Goal: Information Seeking & Learning: Learn about a topic

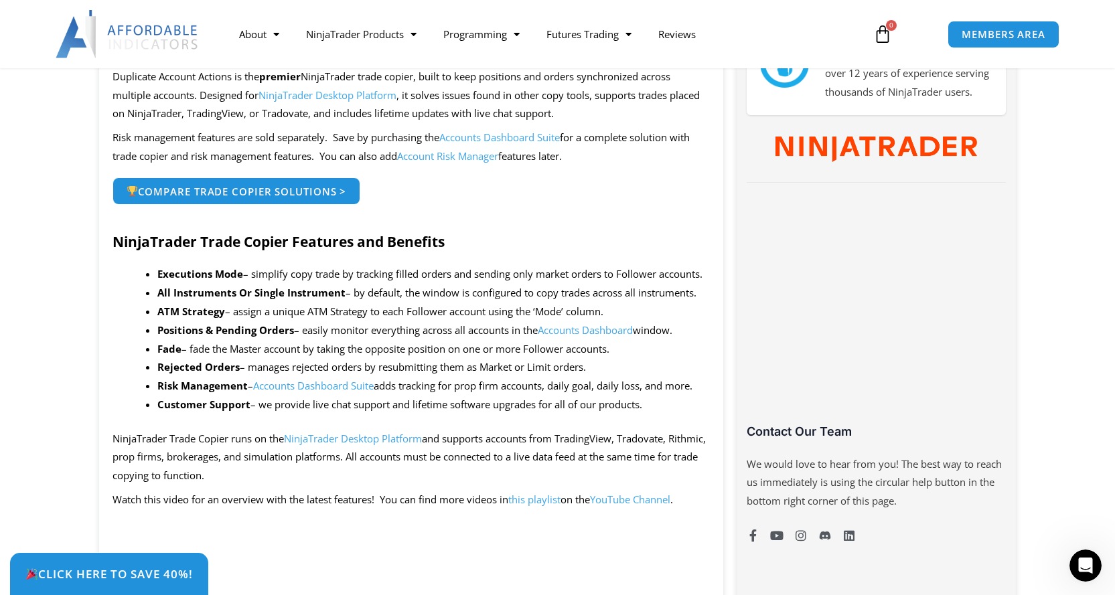
scroll to position [736, 0]
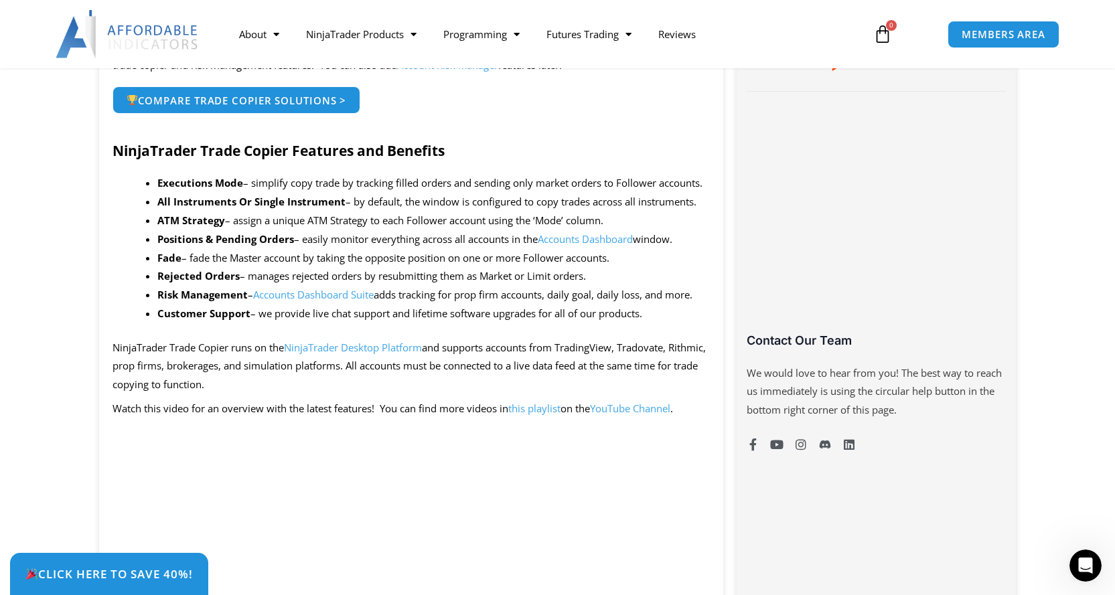
drag, startPoint x: 252, startPoint y: 182, endPoint x: 266, endPoint y: 185, distance: 13.8
click at [263, 185] on li "Executions Mode – simplify copy trade by tracking filled orders and sending onl…" at bounding box center [433, 183] width 552 height 19
click at [270, 186] on li "Executions Mode – simplify copy trade by tracking filled orders and sending onl…" at bounding box center [433, 183] width 552 height 19
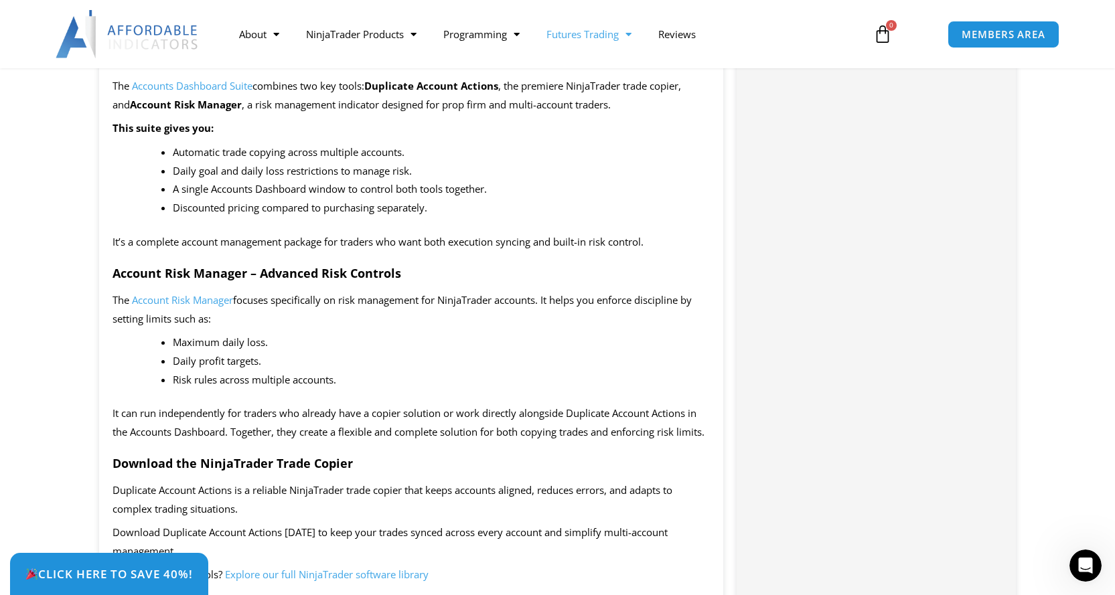
scroll to position [0, 0]
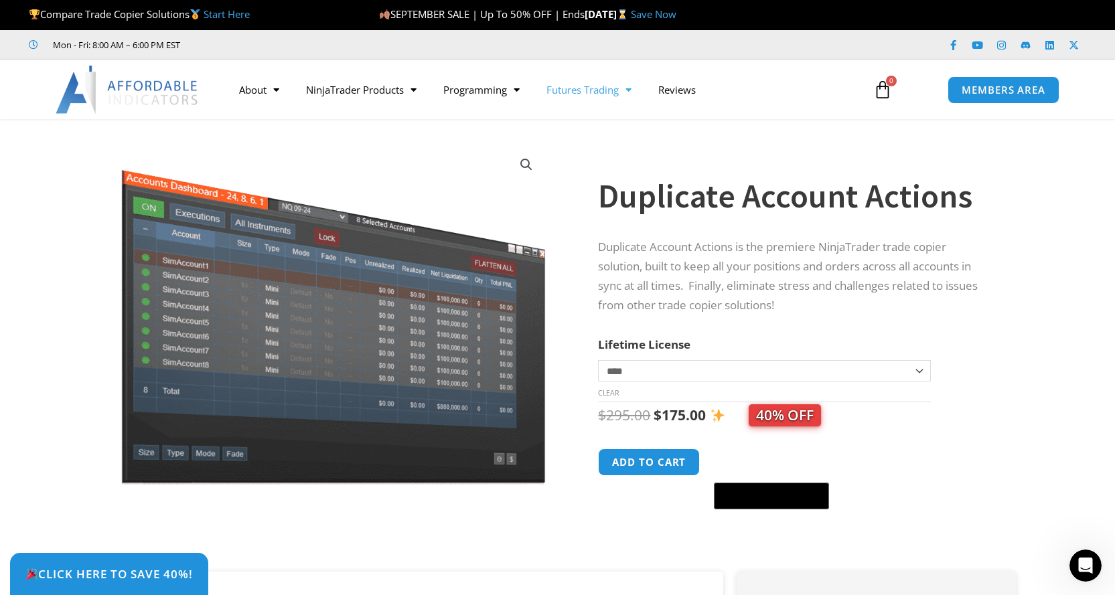
drag, startPoint x: 825, startPoint y: 392, endPoint x: 595, endPoint y: 85, distance: 384.0
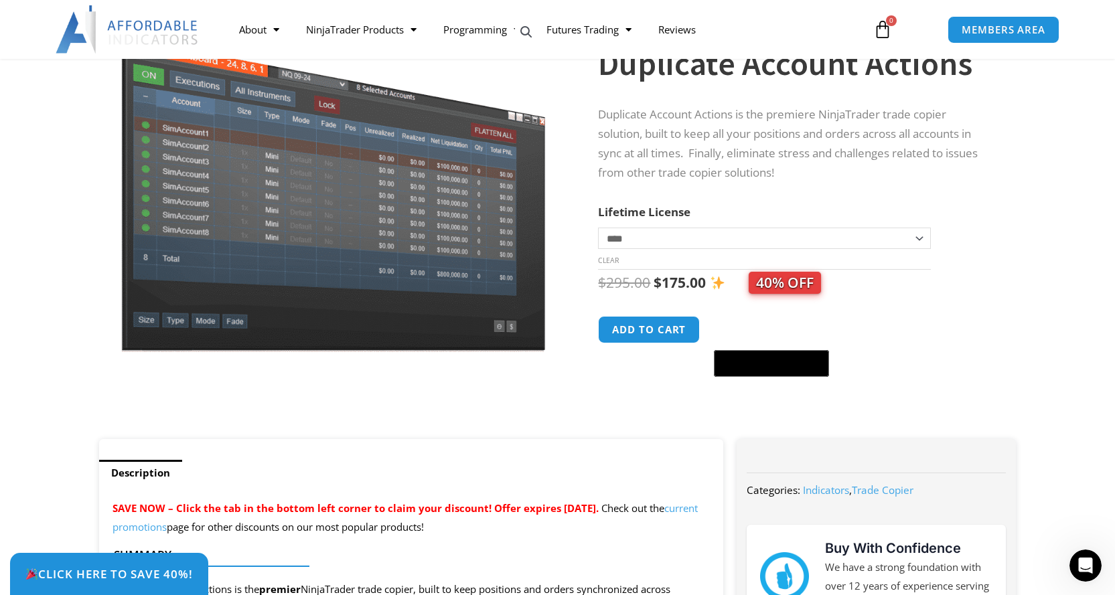
scroll to position [134, 0]
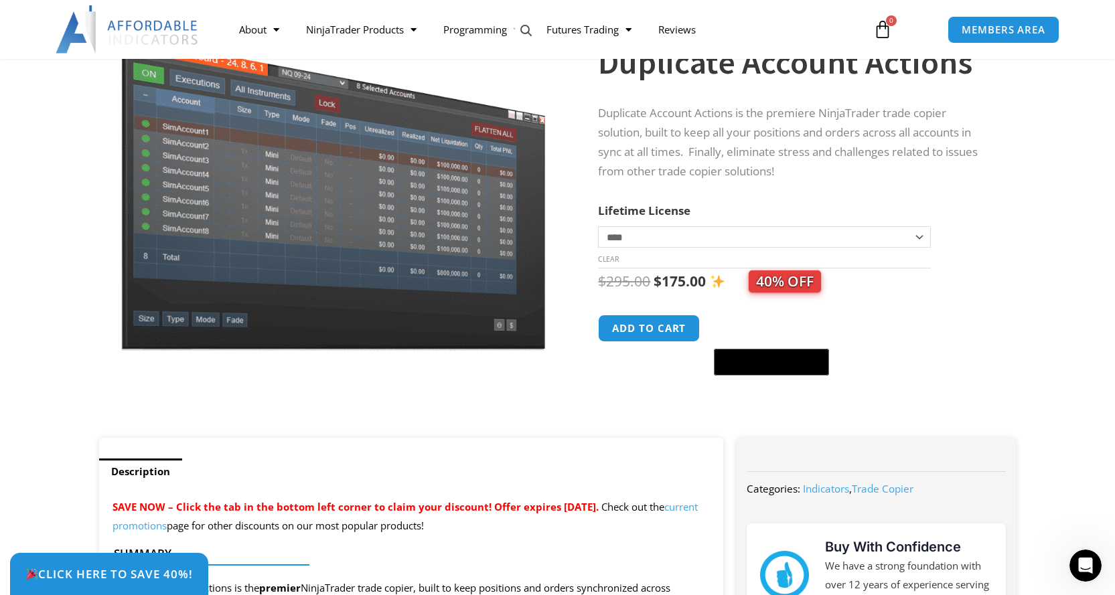
click at [780, 165] on p "Duplicate Account Actions is the premiere NinjaTrader trade copier solution, bu…" at bounding box center [793, 143] width 391 height 78
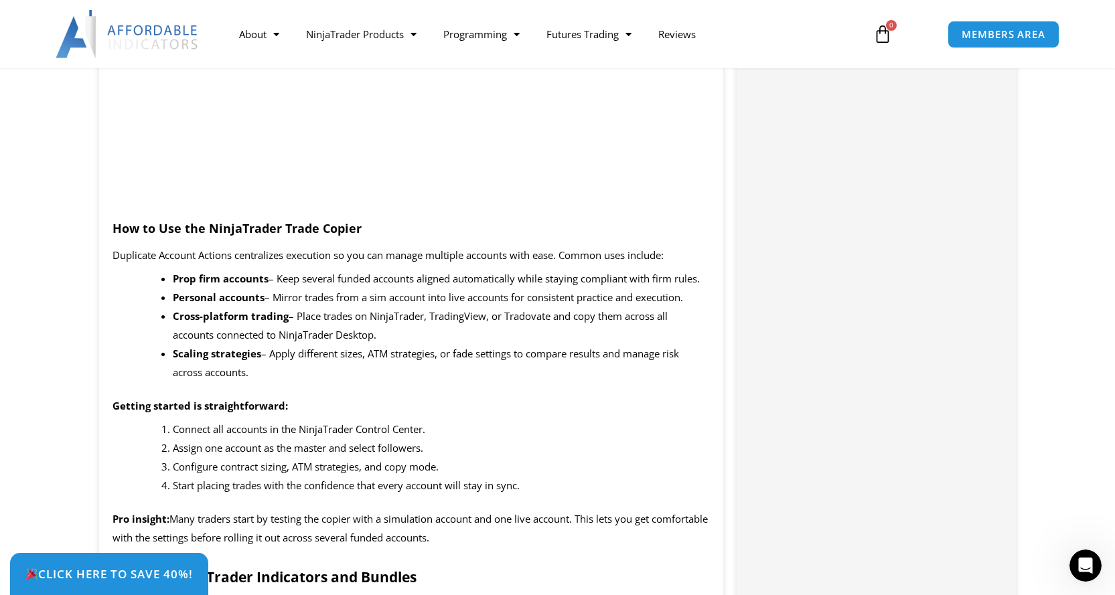
scroll to position [1406, 0]
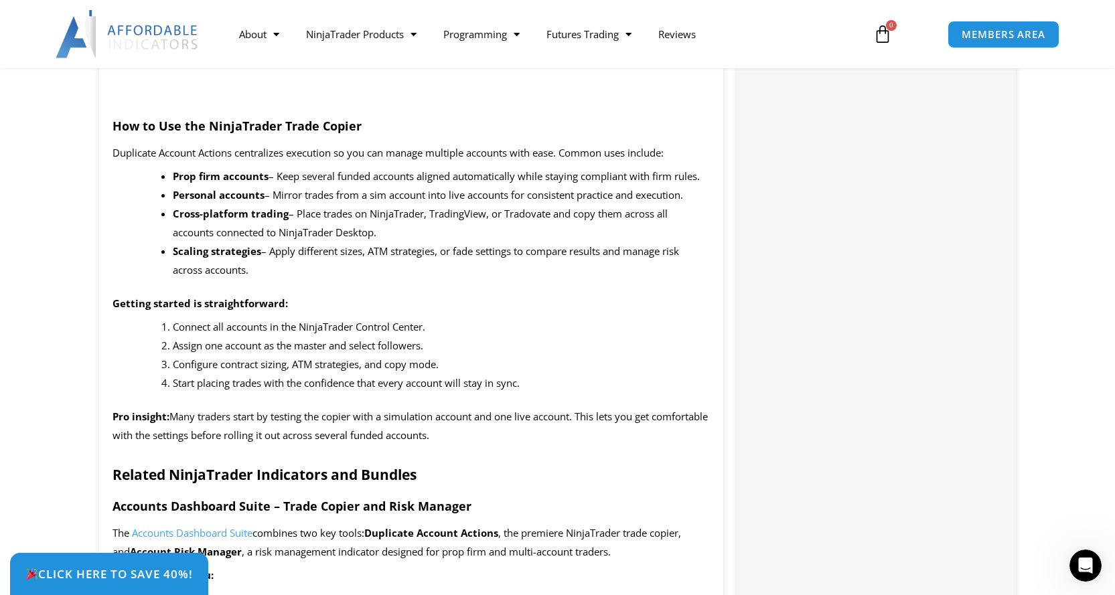
click at [460, 302] on p "Getting started is straightforward:" at bounding box center [411, 304] width 598 height 19
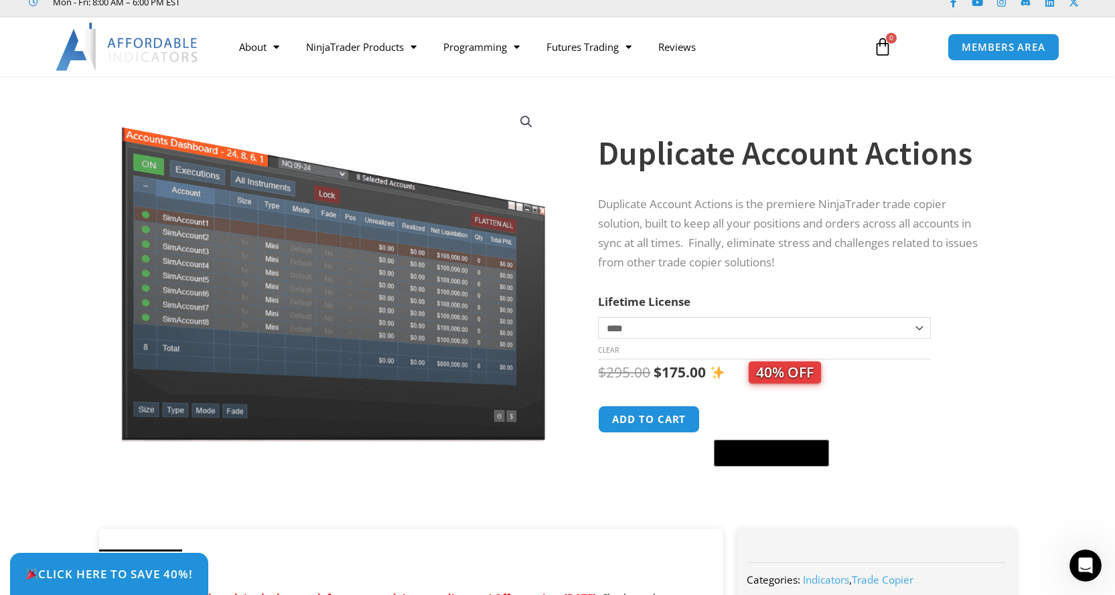
scroll to position [67, 0]
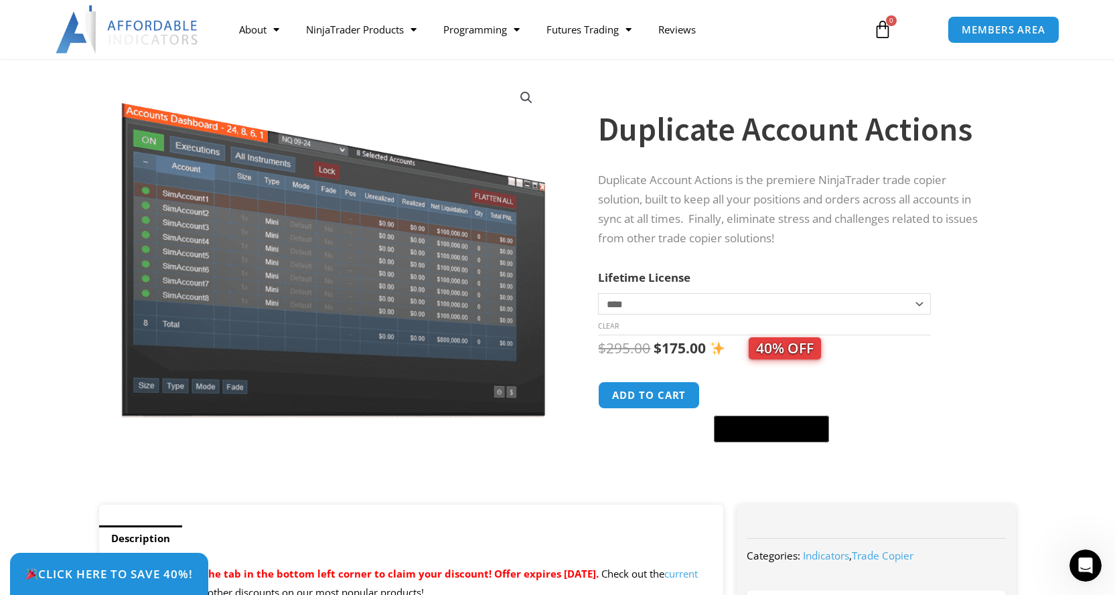
click at [710, 147] on h1 "Duplicate Account Actions" at bounding box center [793, 129] width 391 height 47
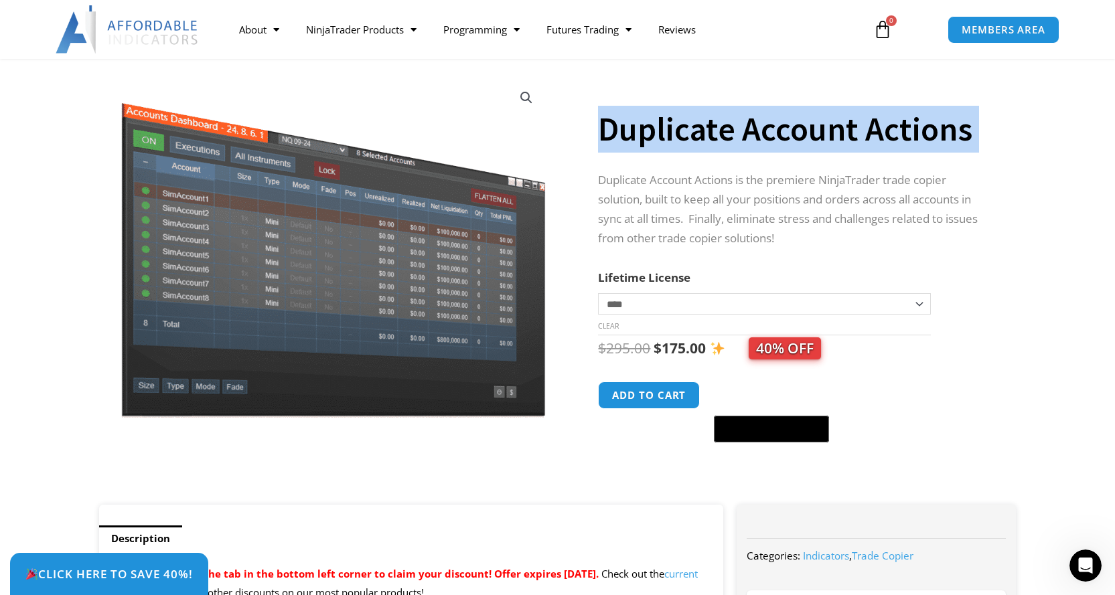
click at [710, 147] on h1 "Duplicate Account Actions" at bounding box center [793, 129] width 391 height 47
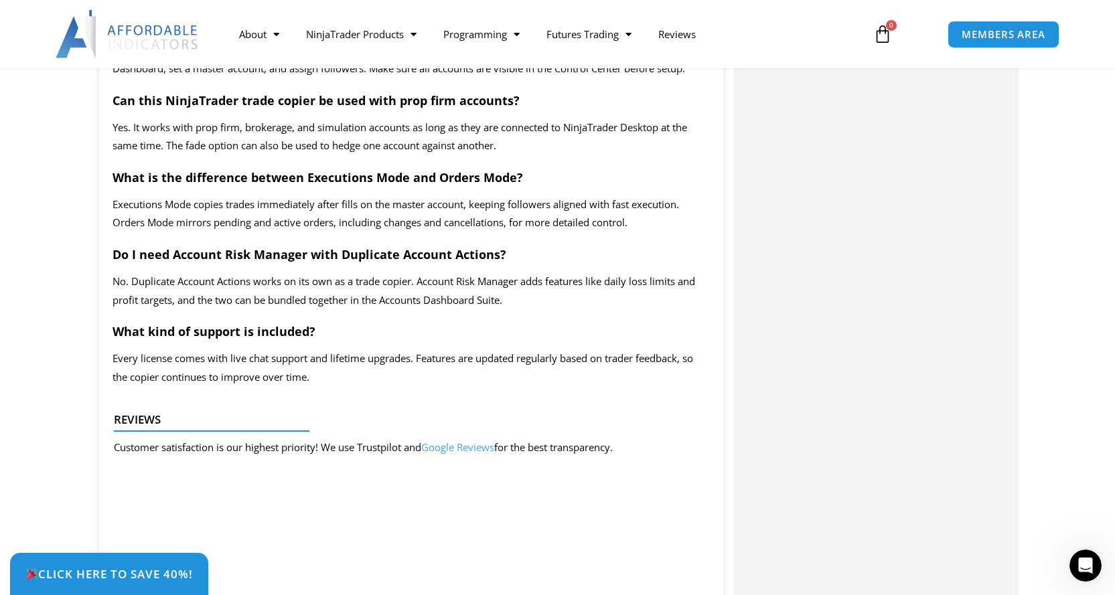
scroll to position [2476, 0]
